Goal: Book appointment/travel/reservation

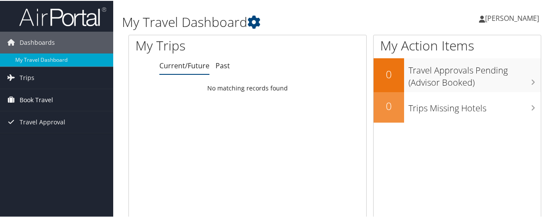
click at [45, 105] on span "Book Travel" at bounding box center [37, 99] width 34 height 22
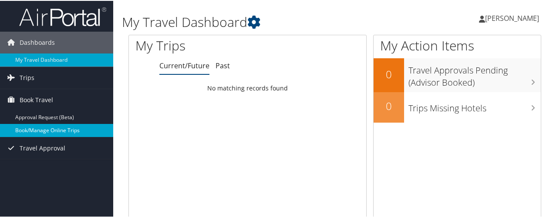
click at [54, 134] on link "Book/Manage Online Trips" at bounding box center [56, 129] width 113 height 13
click at [44, 132] on link "Book/Manage Online Trips" at bounding box center [56, 129] width 113 height 13
